Goal: Find specific page/section: Find specific page/section

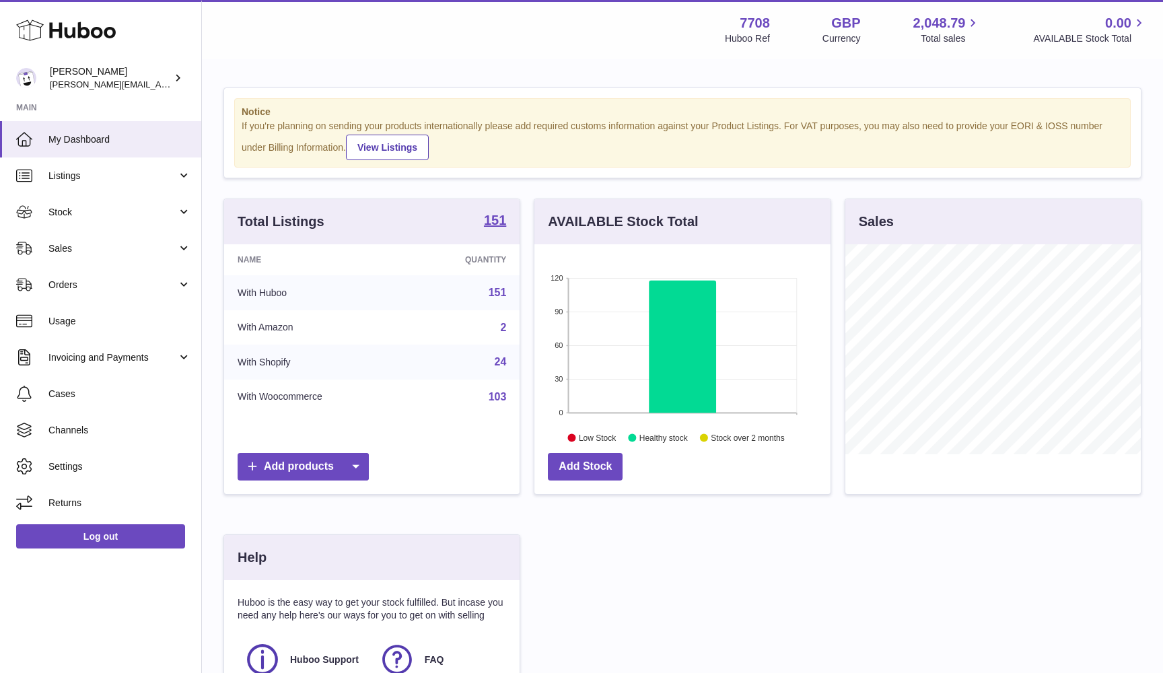
scroll to position [210, 296]
click at [100, 251] on span "Sales" at bounding box center [112, 248] width 129 height 13
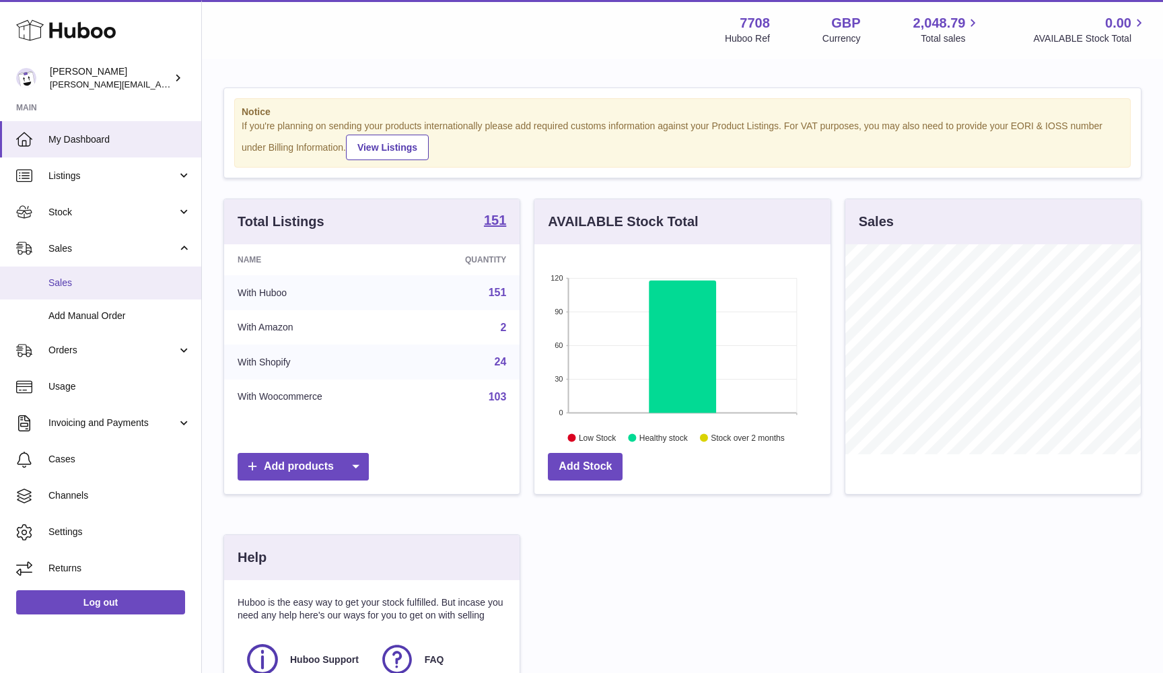
click at [96, 286] on span "Sales" at bounding box center [119, 283] width 143 height 13
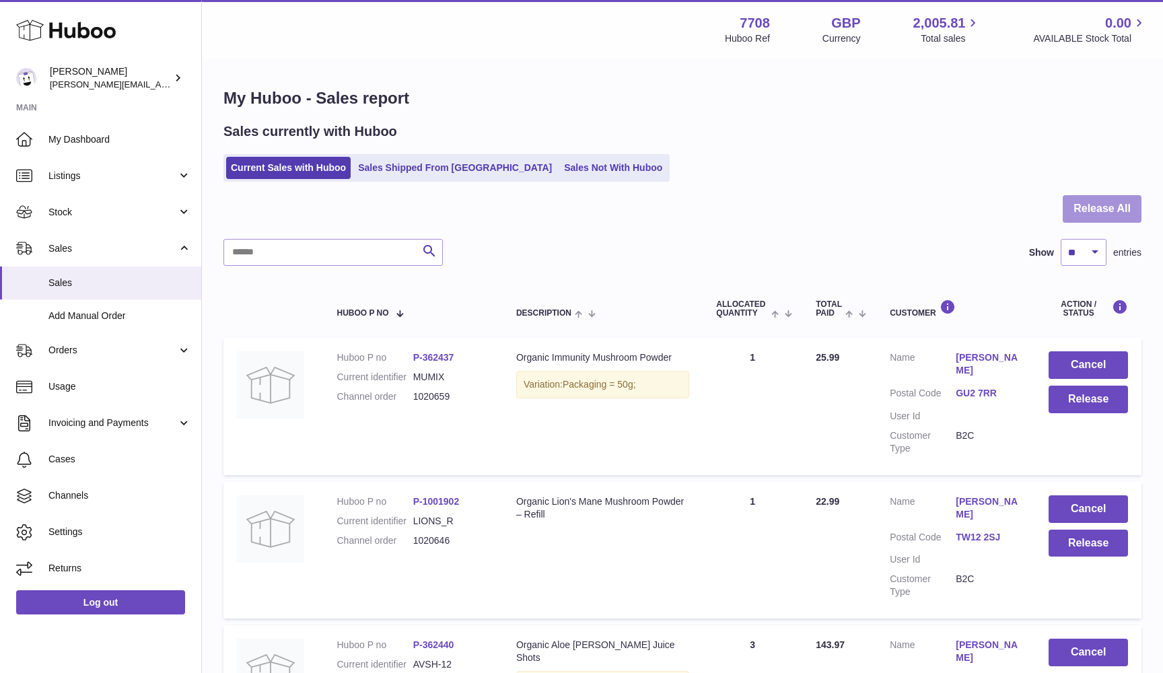
click at [1121, 201] on button "Release All" at bounding box center [1102, 209] width 79 height 28
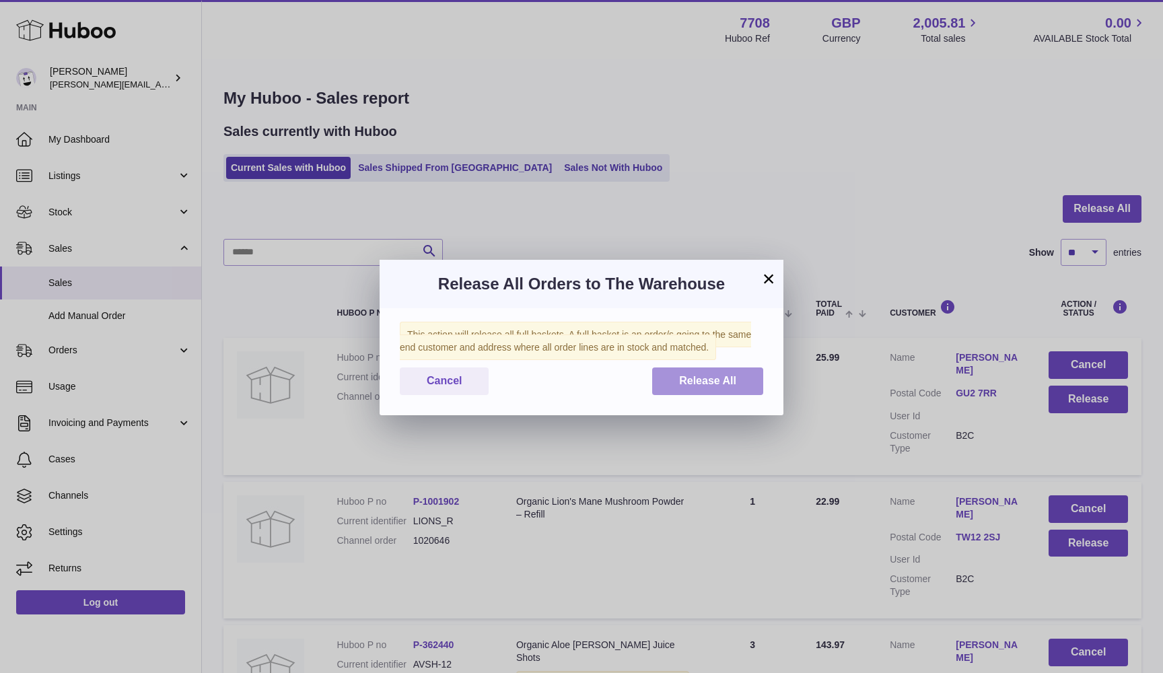
click at [701, 382] on span "Release All" at bounding box center [707, 380] width 57 height 11
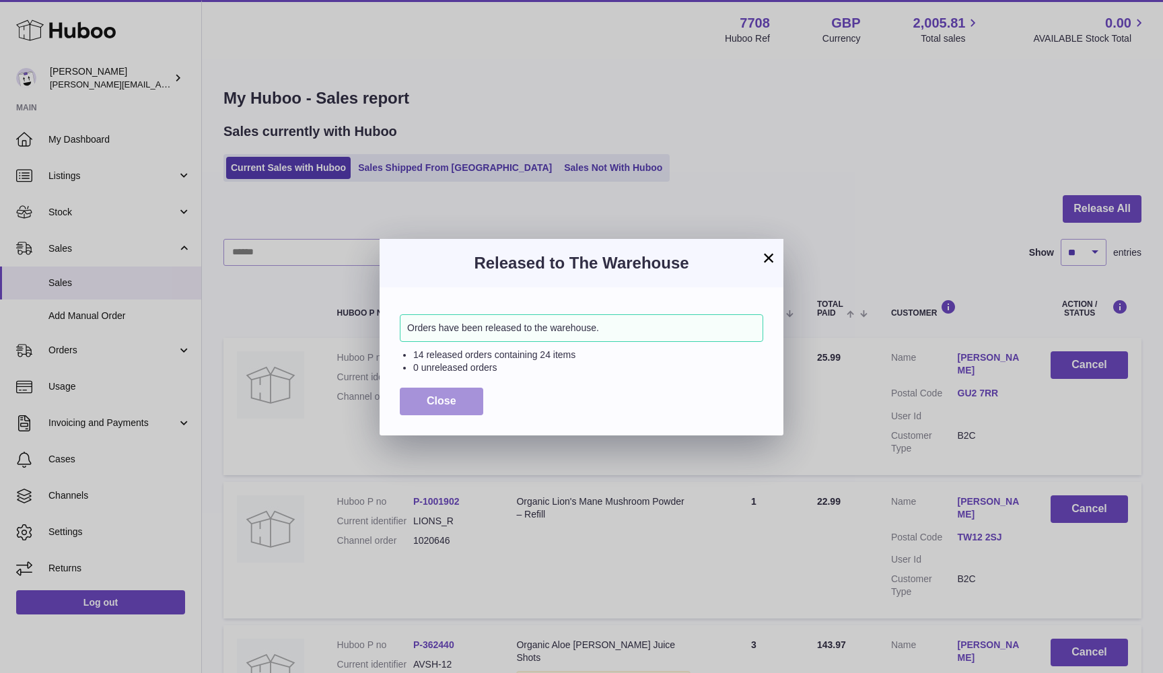
click at [463, 398] on button "Close" at bounding box center [441, 402] width 83 height 28
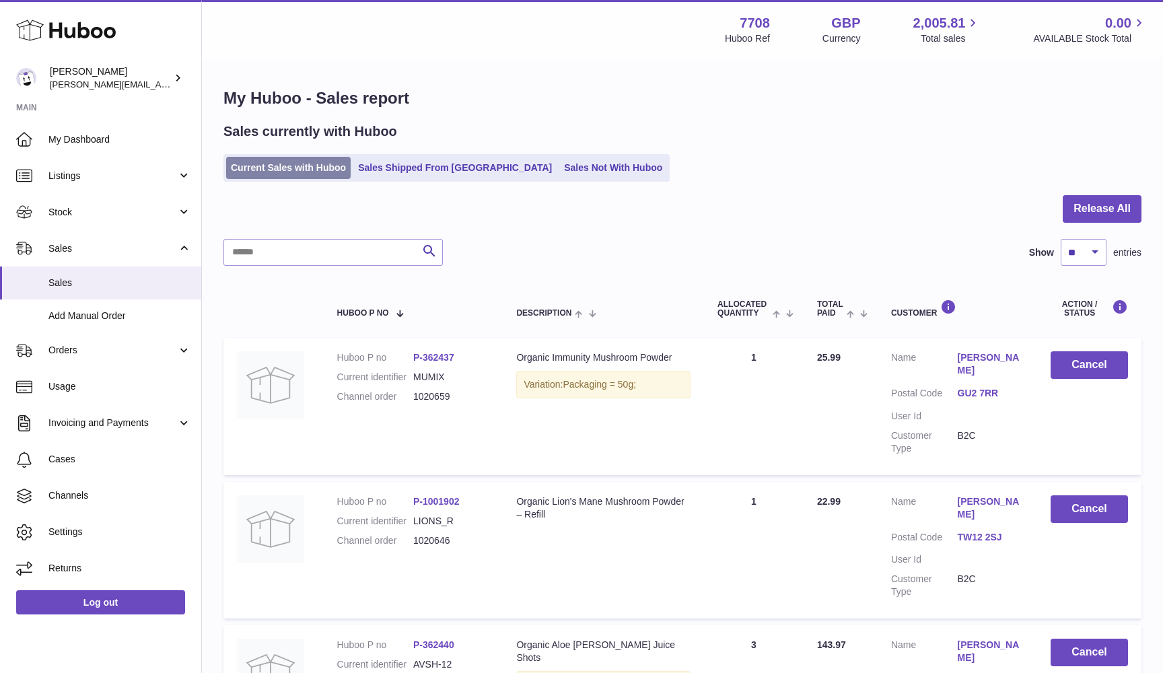
click at [303, 172] on link "Current Sales with Huboo" at bounding box center [288, 168] width 125 height 22
click at [559, 166] on link "Sales Not With Huboo" at bounding box center [613, 168] width 108 height 22
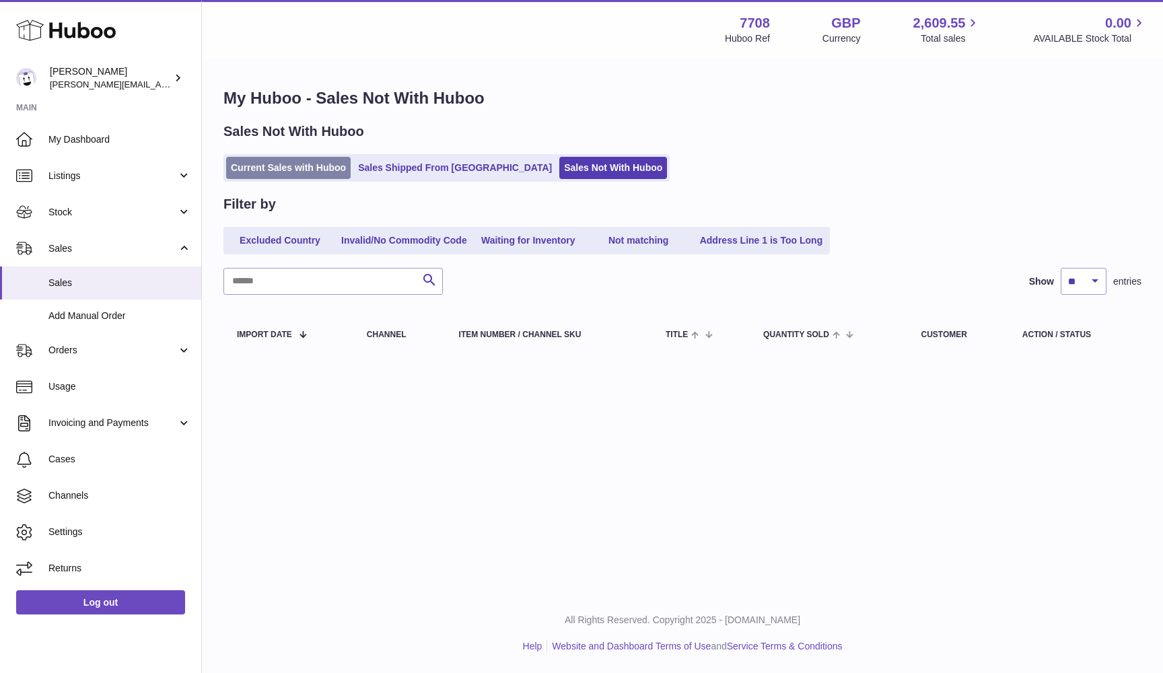
click at [249, 167] on link "Current Sales with Huboo" at bounding box center [288, 168] width 125 height 22
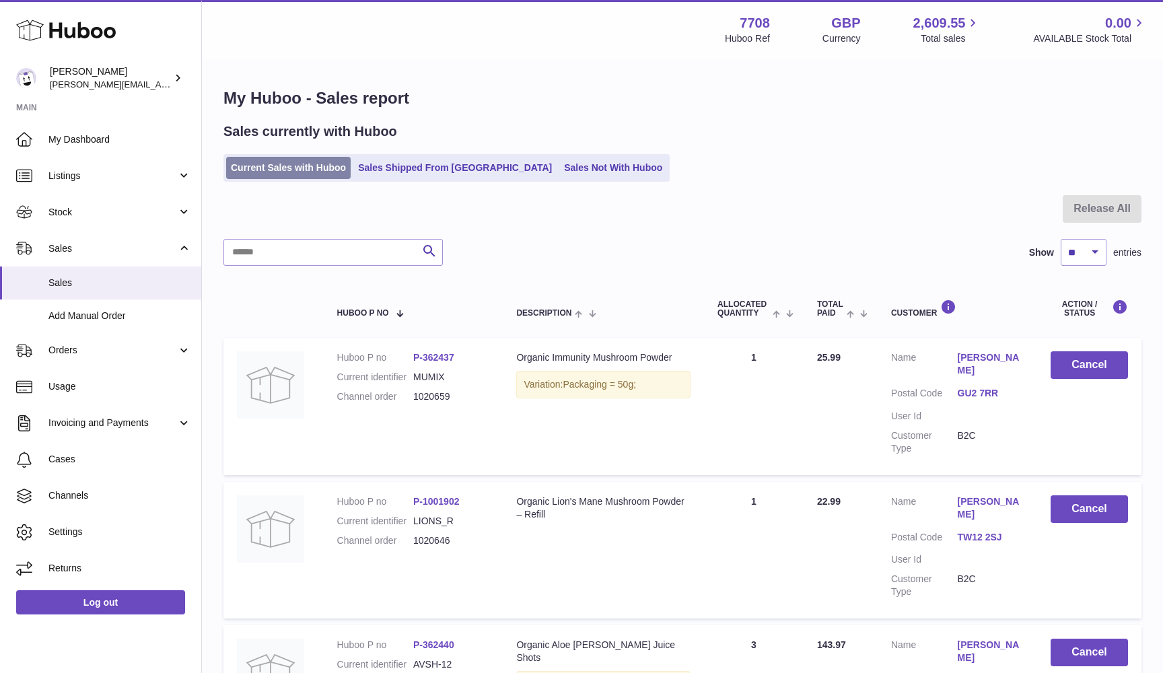
click at [247, 161] on link "Current Sales with Huboo" at bounding box center [288, 168] width 125 height 22
click at [559, 165] on link "Sales Not With Huboo" at bounding box center [613, 168] width 108 height 22
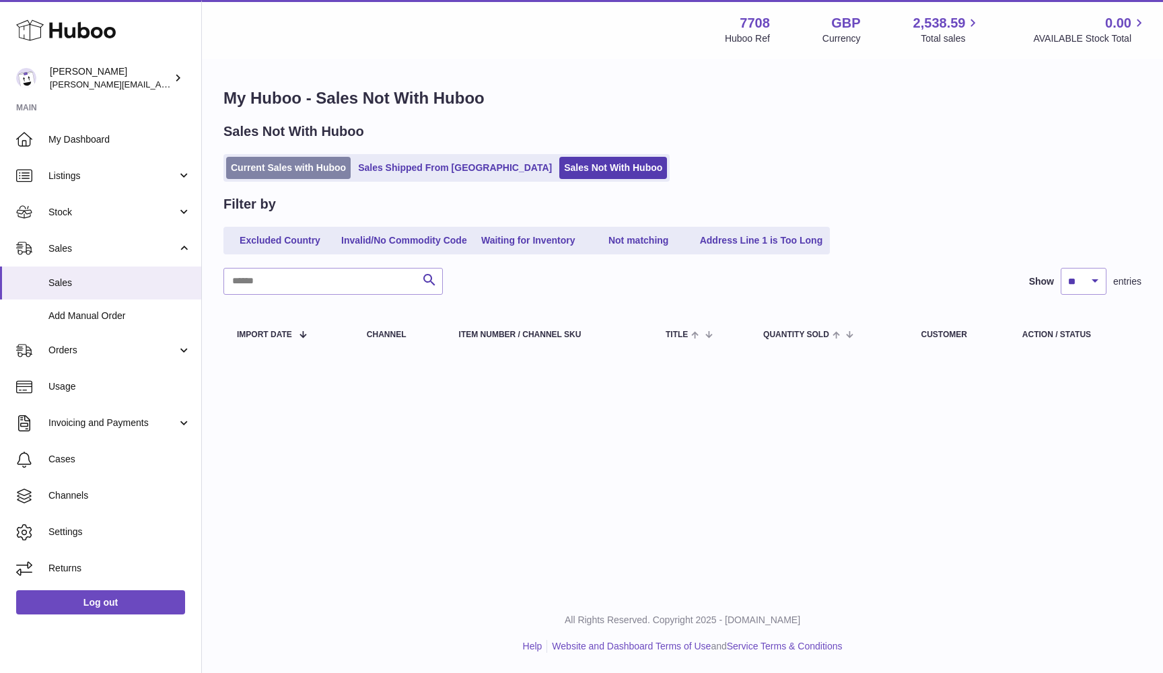
click at [284, 170] on link "Current Sales with Huboo" at bounding box center [288, 168] width 125 height 22
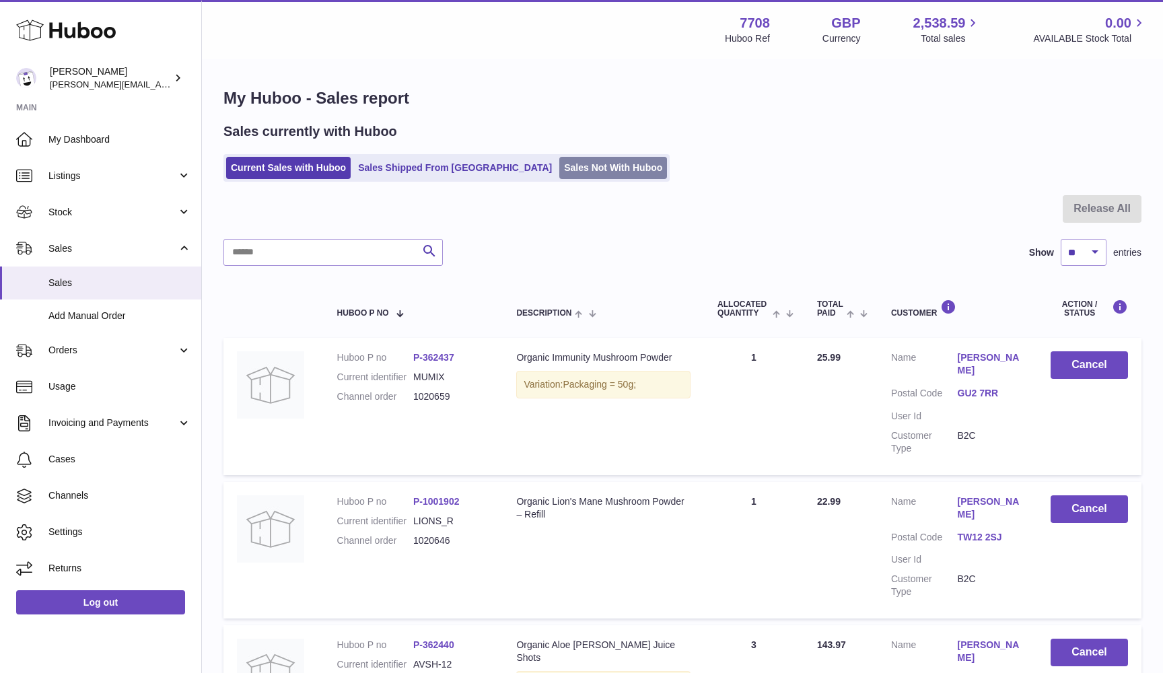
click at [588, 164] on link "Sales Not With Huboo" at bounding box center [613, 168] width 108 height 22
